Goal: Information Seeking & Learning: Learn about a topic

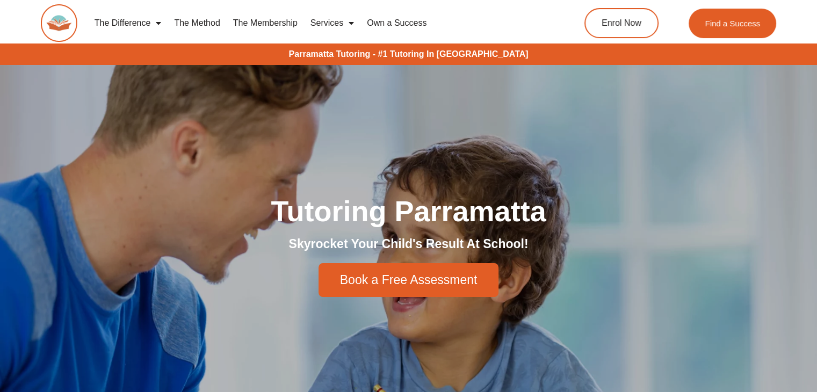
click at [190, 20] on link "The Method" at bounding box center [197, 23] width 59 height 25
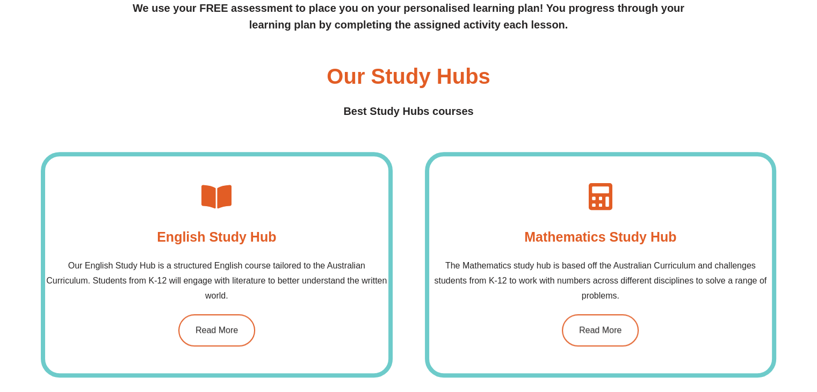
scroll to position [752, 0]
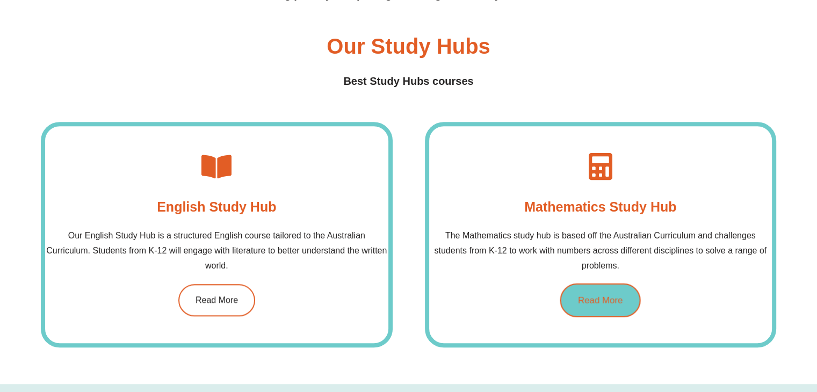
click at [596, 307] on link "Read More" at bounding box center [600, 300] width 81 height 34
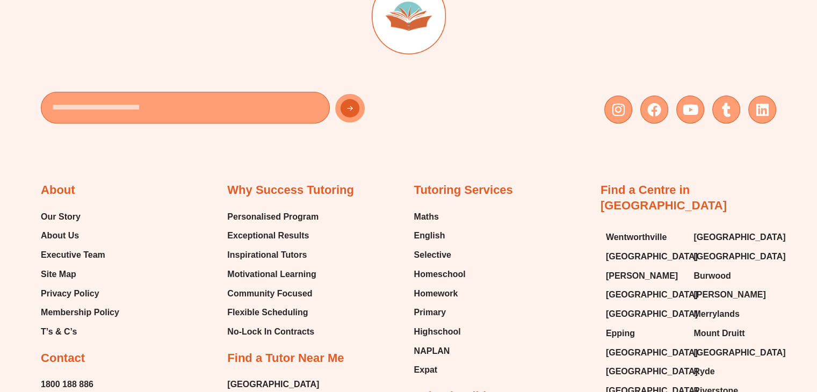
scroll to position [430, 0]
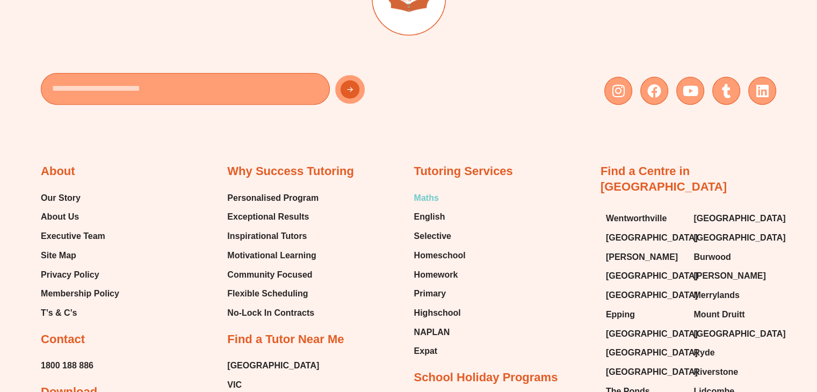
click at [432, 199] on span "Maths" at bounding box center [426, 198] width 25 height 16
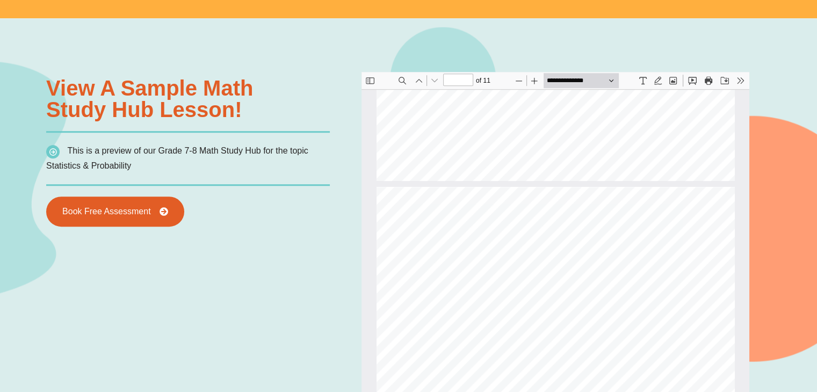
scroll to position [4647, 0]
type input "*"
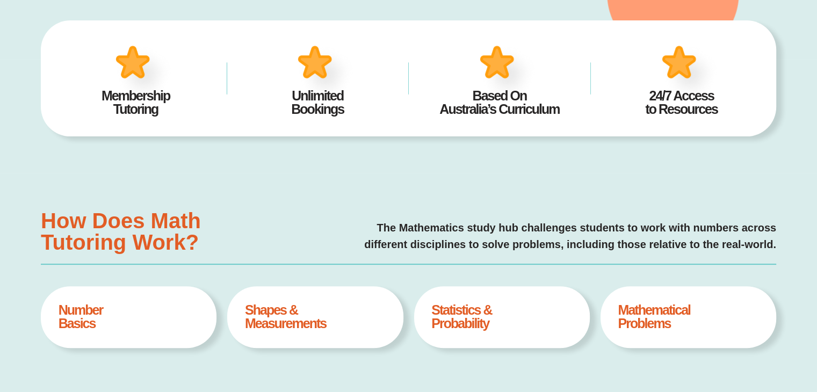
scroll to position [0, 0]
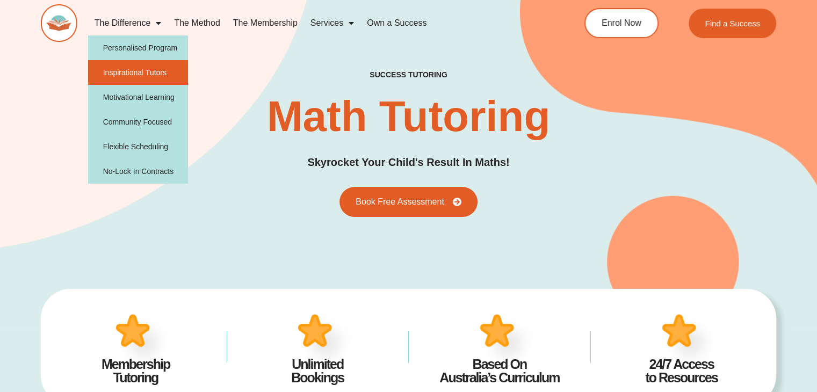
click at [136, 74] on link "Inspirational Tutors" at bounding box center [138, 72] width 100 height 25
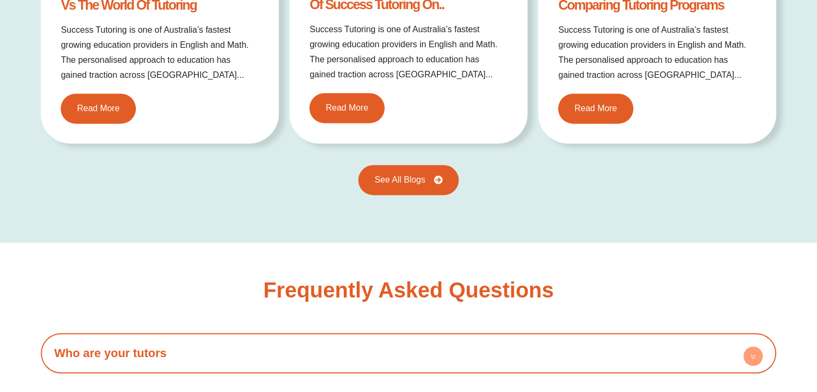
scroll to position [1611, 0]
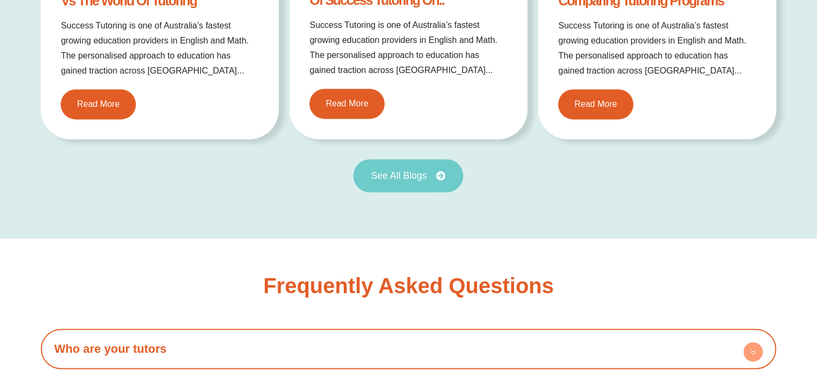
click at [395, 179] on link "See All Blogs" at bounding box center [409, 175] width 110 height 33
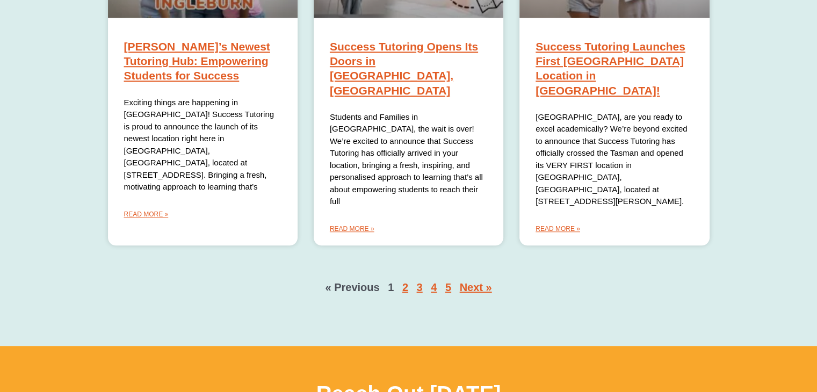
scroll to position [913, 0]
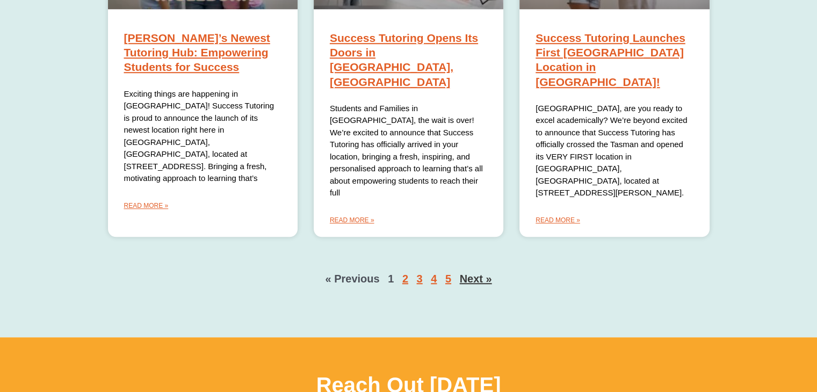
click at [473, 273] on link "Next »" at bounding box center [476, 279] width 32 height 12
